Goal: Task Accomplishment & Management: Manage account settings

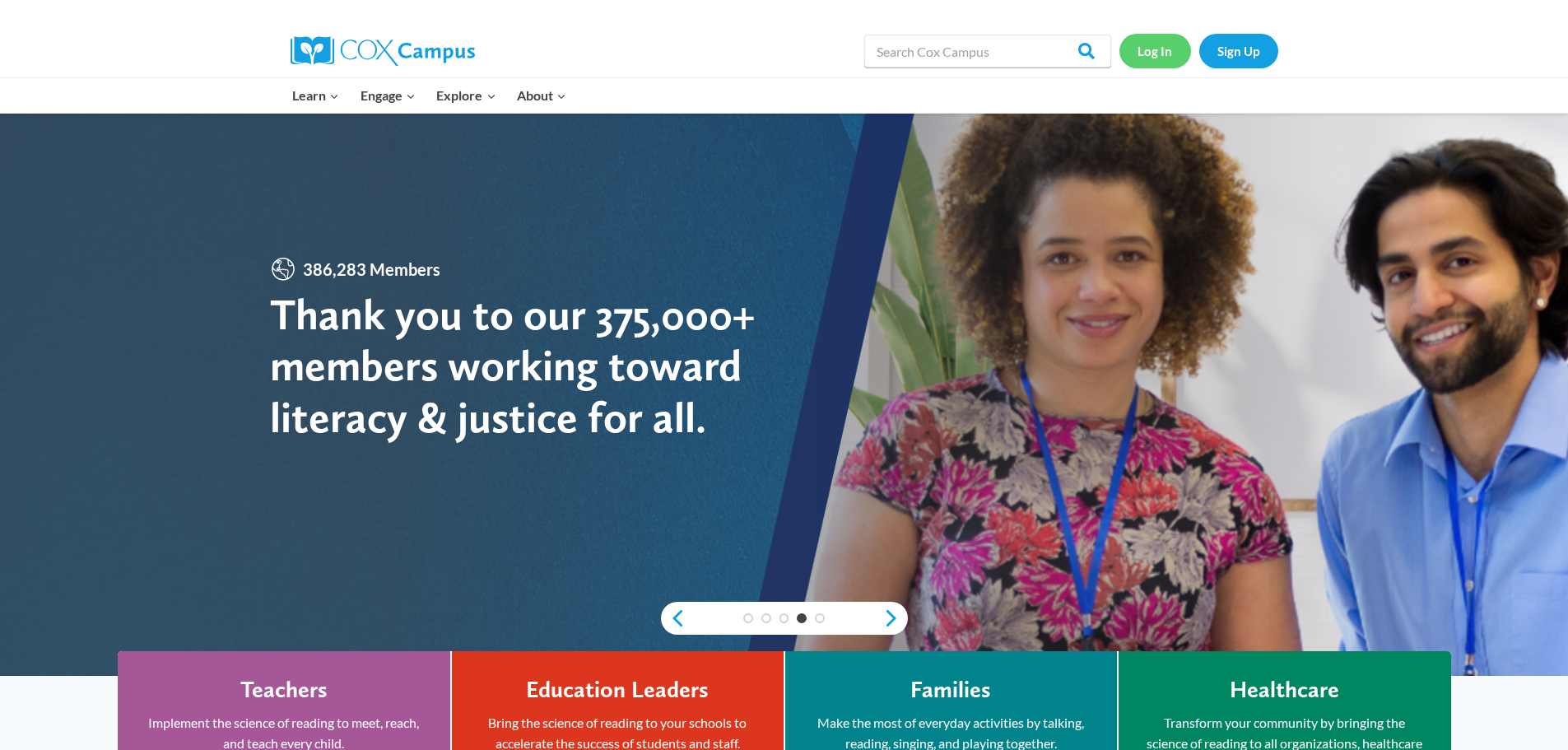
click at [1156, 50] on link "Log In" at bounding box center [1155, 51] width 71 height 34
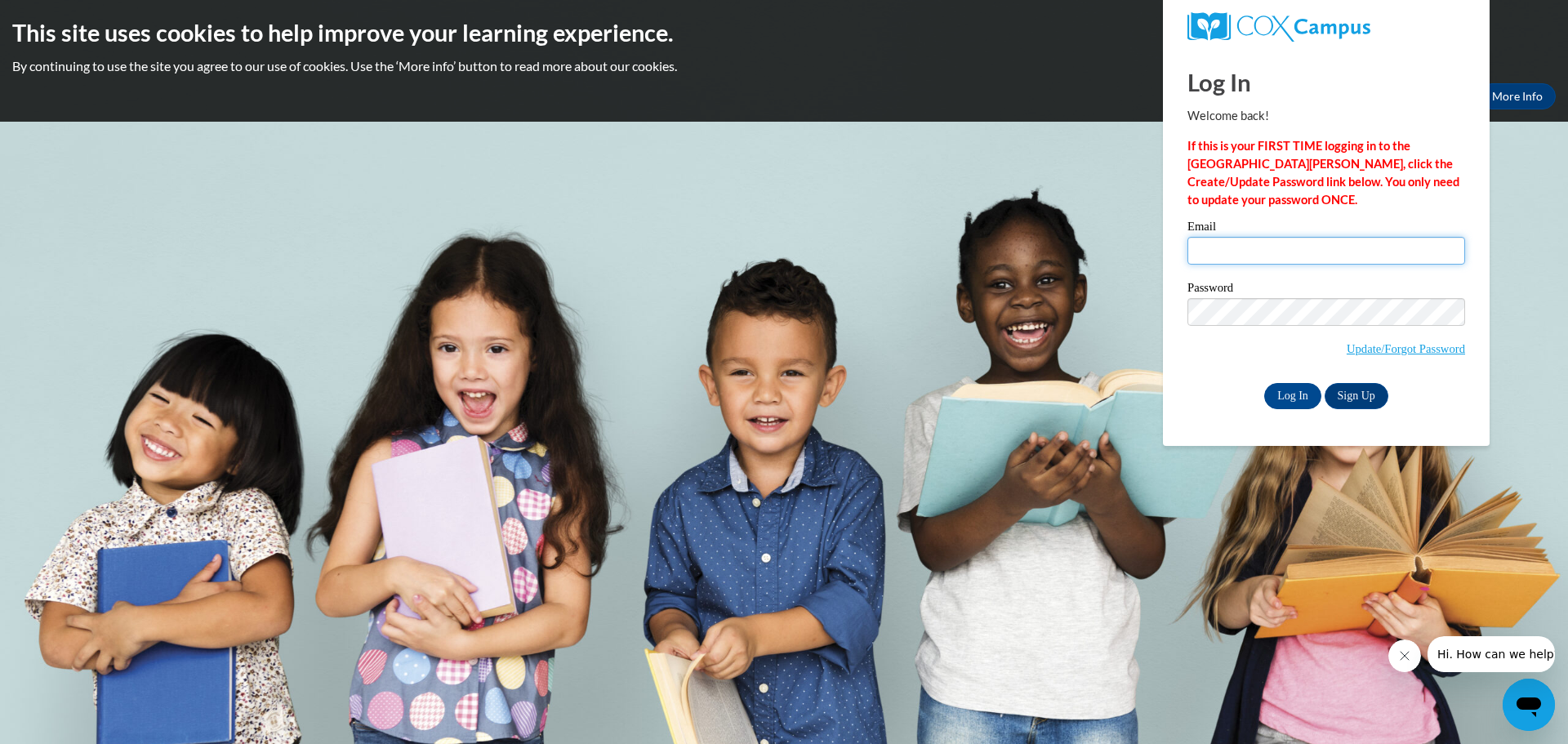
click at [1210, 254] on input "Email" at bounding box center [1326, 250] width 278 height 28
type input "[EMAIL_ADDRESS][DOMAIN_NAME]"
click at [1290, 395] on input "Log In" at bounding box center [1292, 396] width 57 height 26
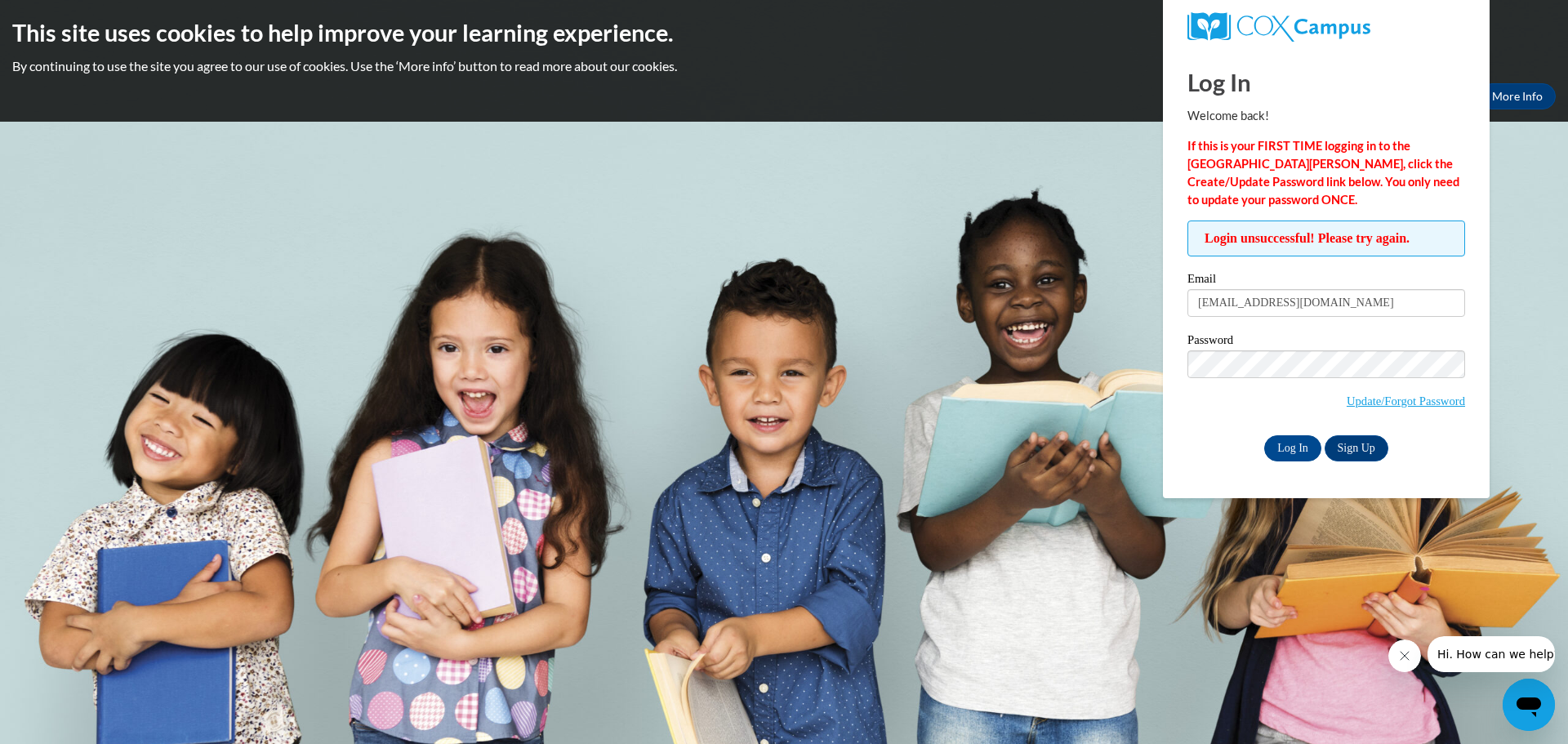
click at [1293, 599] on body "This site uses cookies to help improve your learning experience. By continuing …" at bounding box center [784, 372] width 1568 height 744
click at [1346, 402] on link "Update/Forgot Password" at bounding box center [1406, 401] width 119 height 13
